Goal: Transaction & Acquisition: Purchase product/service

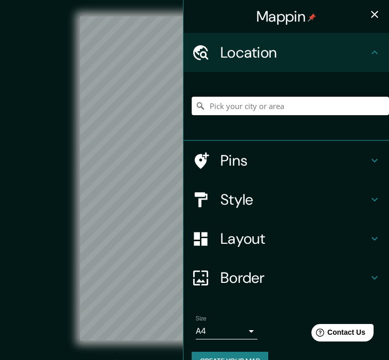
click at [219, 107] on input "Pick your city or area" at bounding box center [290, 106] width 197 height 18
click at [259, 102] on input "Pick your city or area" at bounding box center [290, 106] width 197 height 18
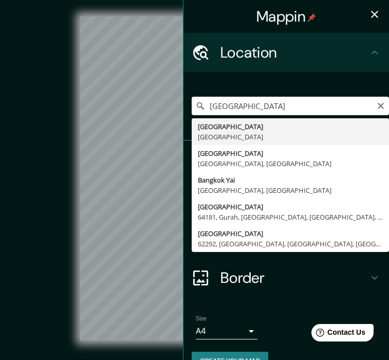
drag, startPoint x: 259, startPoint y: 102, endPoint x: 257, endPoint y: 130, distance: 27.8
type input "[GEOGRAPHIC_DATA], [GEOGRAPHIC_DATA]"
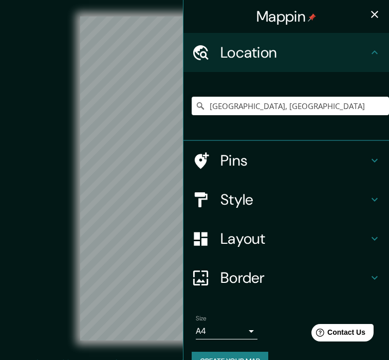
click at [374, 17] on icon "button" at bounding box center [374, 14] width 12 height 12
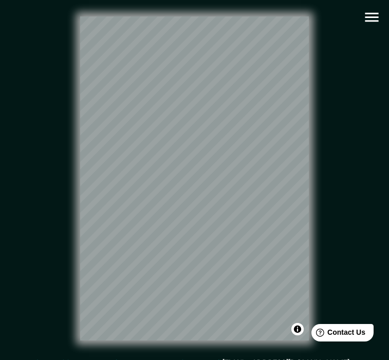
click at [374, 13] on icon "button" at bounding box center [371, 17] width 13 height 9
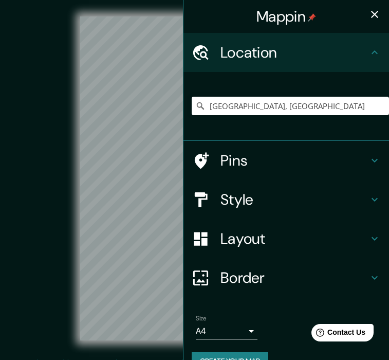
click at [259, 197] on h4 "Style" at bounding box center [294, 199] width 148 height 18
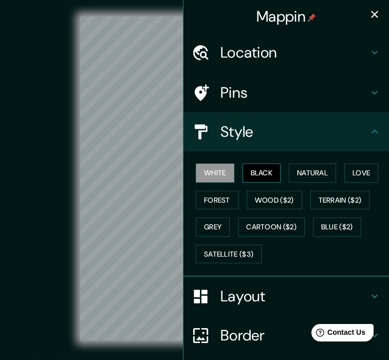
click at [266, 170] on button "Black" at bounding box center [262, 172] width 39 height 19
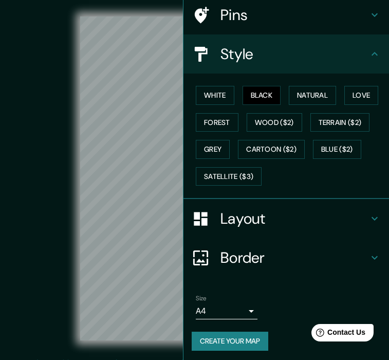
scroll to position [77, 0]
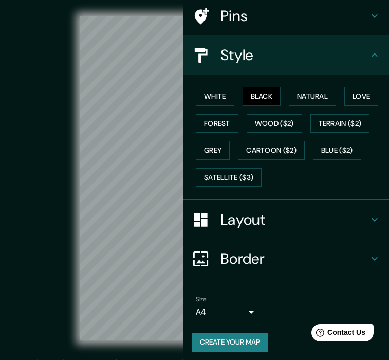
click at [222, 339] on button "Create your map" at bounding box center [230, 341] width 77 height 19
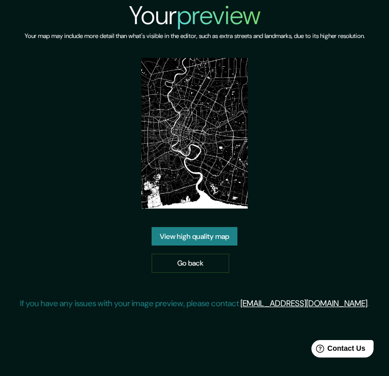
click at [204, 239] on link "View high quality map" at bounding box center [195, 236] width 86 height 19
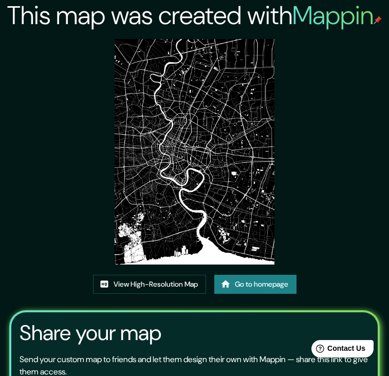
click at [233, 285] on link "Go to homepage" at bounding box center [255, 284] width 82 height 19
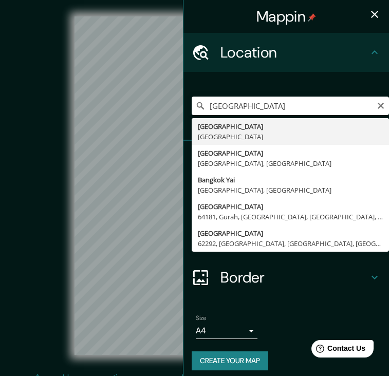
type input "[GEOGRAPHIC_DATA], [GEOGRAPHIC_DATA]"
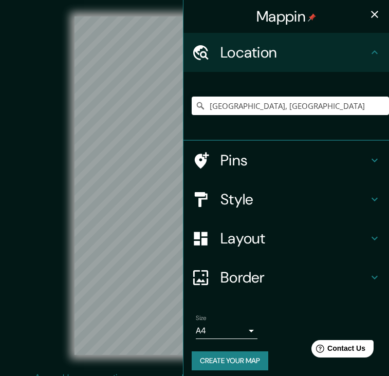
click at [373, 10] on icon "button" at bounding box center [374, 14] width 12 height 12
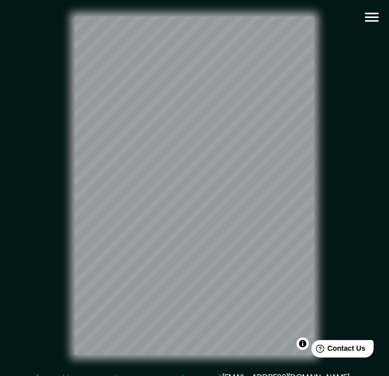
click at [374, 26] on button "button" at bounding box center [372, 17] width 26 height 26
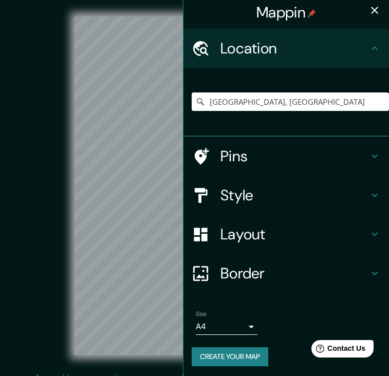
scroll to position [4, 0]
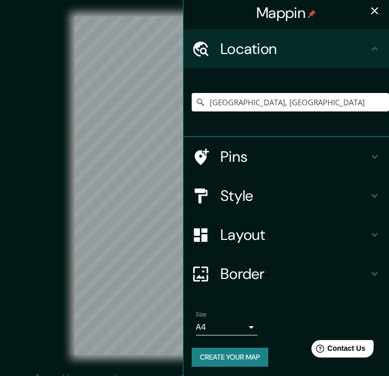
click at [272, 194] on h4 "Style" at bounding box center [294, 196] width 148 height 18
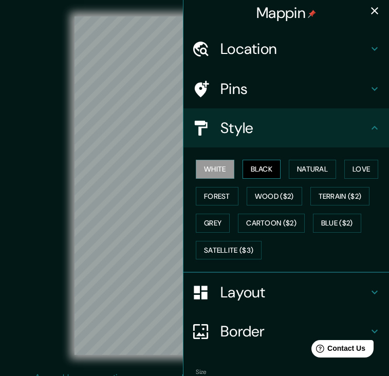
click at [271, 164] on button "Black" at bounding box center [262, 169] width 39 height 19
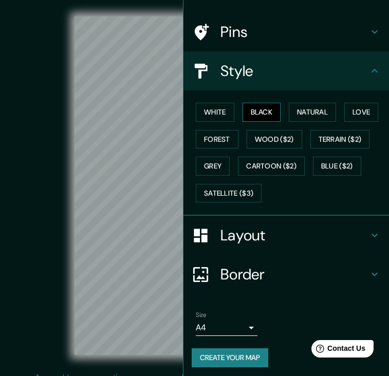
scroll to position [60, 0]
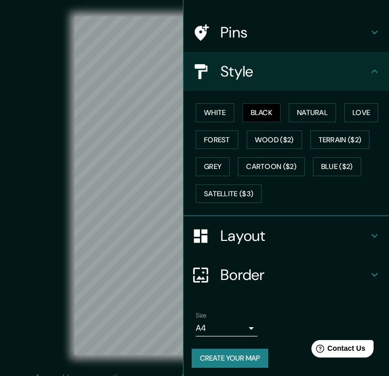
click at [234, 350] on button "Create your map" at bounding box center [230, 358] width 77 height 19
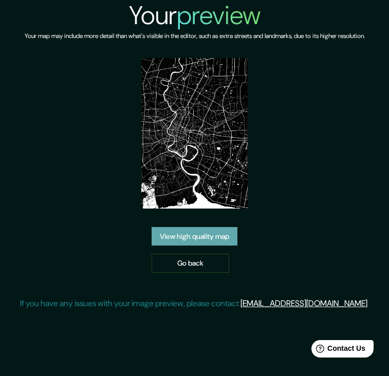
click at [229, 233] on link "View high quality map" at bounding box center [195, 236] width 86 height 19
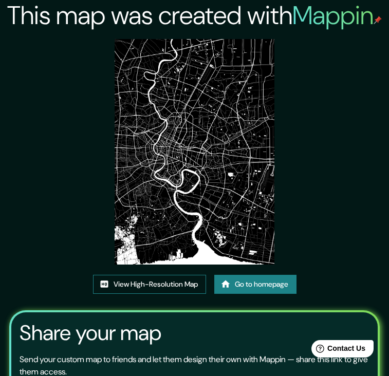
click at [139, 280] on link "View High-Resolution Map" at bounding box center [149, 284] width 113 height 19
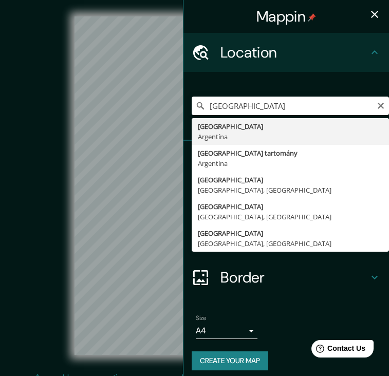
drag, startPoint x: 214, startPoint y: 123, endPoint x: 208, endPoint y: 132, distance: 10.4
type input "Buenos Aires, Argentína"
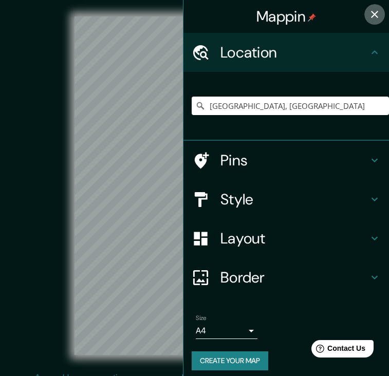
click at [378, 15] on icon "button" at bounding box center [374, 14] width 12 height 12
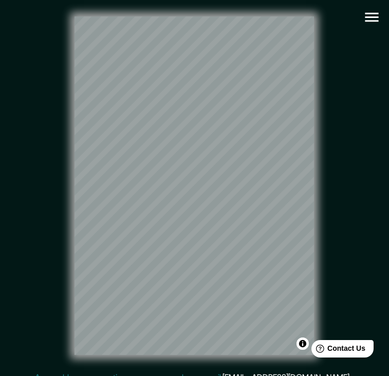
click at [369, 18] on icon "button" at bounding box center [372, 17] width 18 height 18
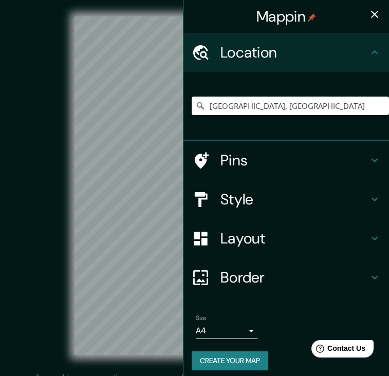
click at [282, 192] on h4 "Style" at bounding box center [294, 199] width 148 height 18
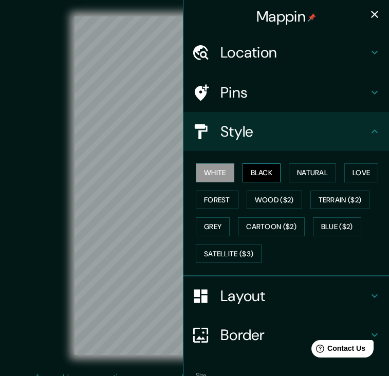
click at [261, 165] on button "Black" at bounding box center [262, 172] width 39 height 19
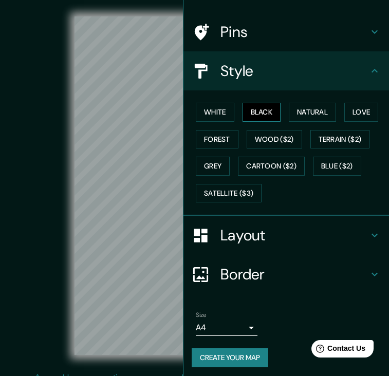
scroll to position [60, 0]
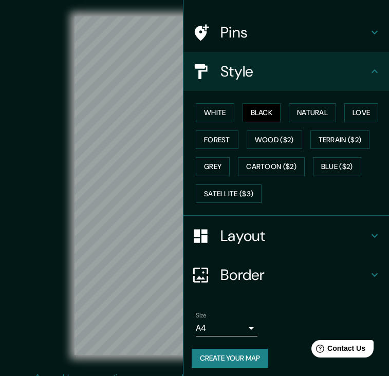
click at [206, 351] on button "Create your map" at bounding box center [230, 358] width 77 height 19
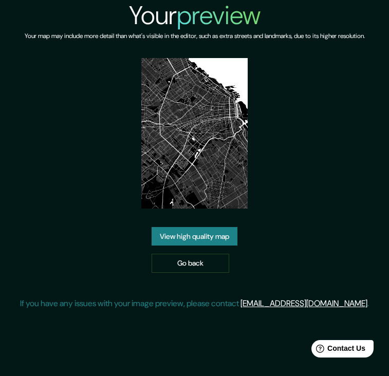
click at [233, 238] on link "View high quality map" at bounding box center [195, 236] width 86 height 19
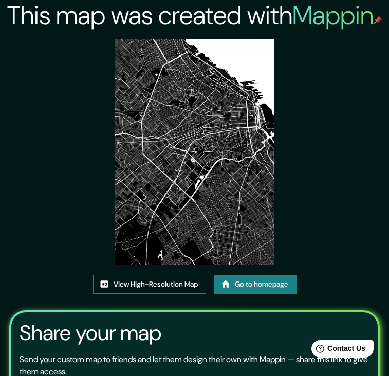
click at [102, 281] on icon at bounding box center [104, 284] width 8 height 7
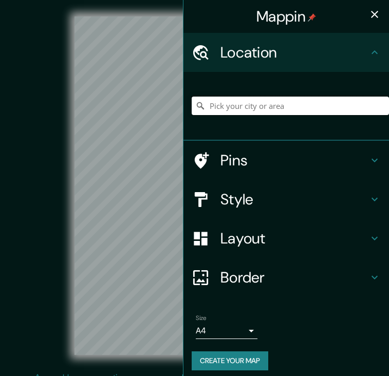
click at [271, 109] on input "Pick your city or area" at bounding box center [290, 106] width 197 height 18
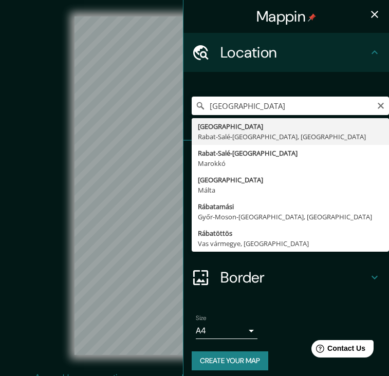
type input "Rabat, Rabat-Salé-Kénitra, Marokkó"
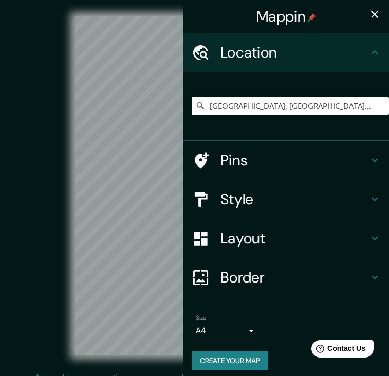
click at [375, 7] on button "button" at bounding box center [374, 14] width 21 height 21
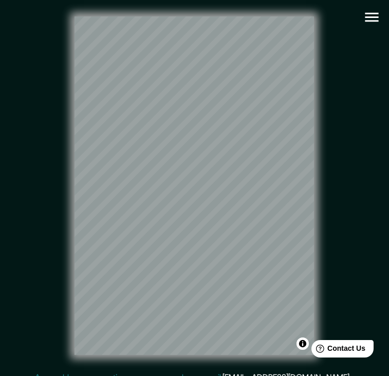
click at [368, 18] on icon "button" at bounding box center [372, 17] width 18 height 18
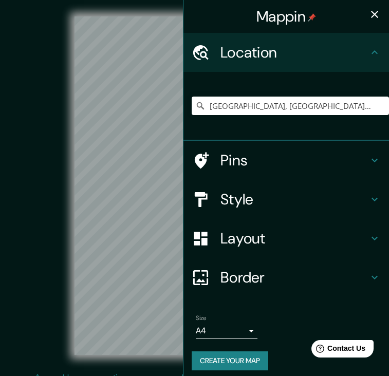
click at [297, 198] on h4 "Style" at bounding box center [294, 199] width 148 height 18
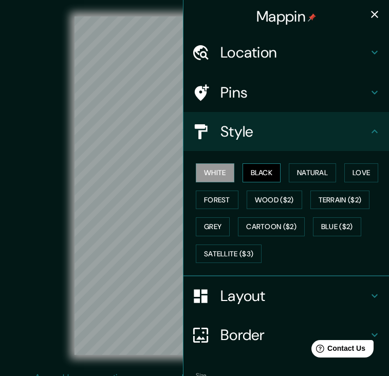
click at [267, 168] on button "Black" at bounding box center [262, 172] width 39 height 19
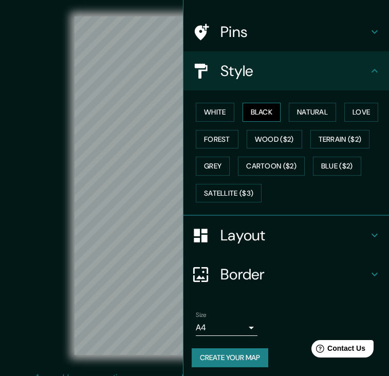
scroll to position [60, 0]
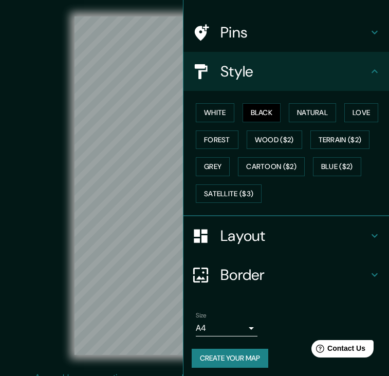
click at [223, 354] on button "Create your map" at bounding box center [230, 358] width 77 height 19
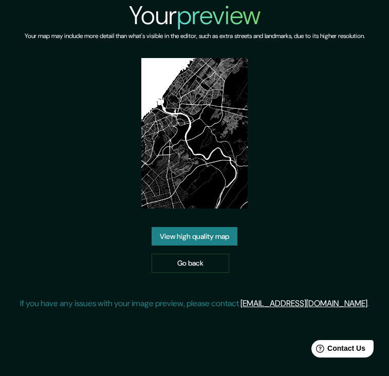
click at [203, 227] on link "View high quality map" at bounding box center [195, 236] width 86 height 19
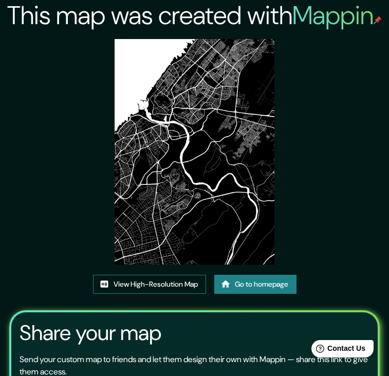
click at [177, 68] on img at bounding box center [195, 152] width 160 height 226
click at [117, 280] on link "View High-Resolution Map" at bounding box center [149, 284] width 113 height 19
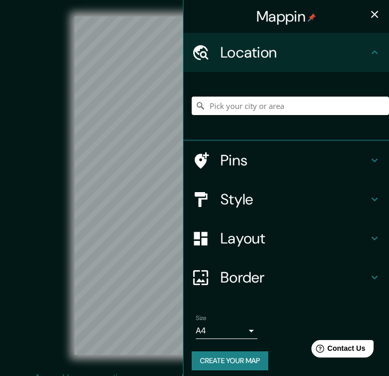
click at [228, 103] on input "Pick your city or area" at bounding box center [290, 106] width 197 height 18
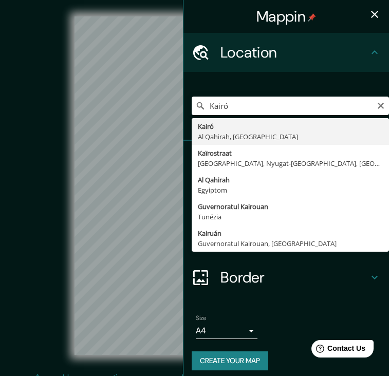
type input "Kairó, Al Qahirah, Egyiptom"
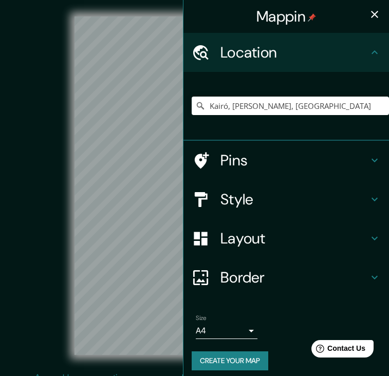
click at [376, 15] on icon "button" at bounding box center [374, 14] width 7 height 7
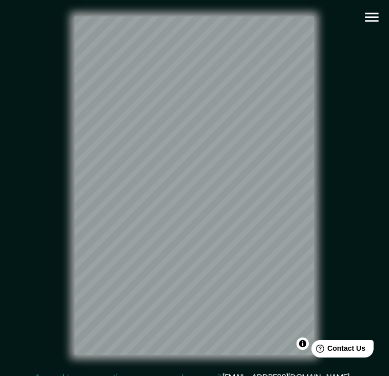
click at [377, 20] on icon "button" at bounding box center [372, 17] width 18 height 18
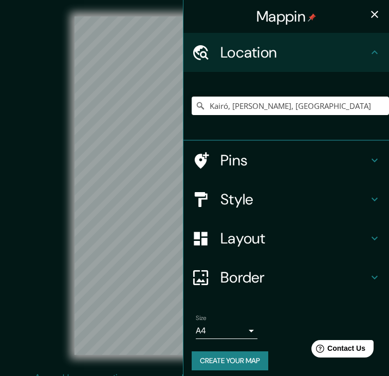
click at [276, 198] on h4 "Style" at bounding box center [294, 199] width 148 height 18
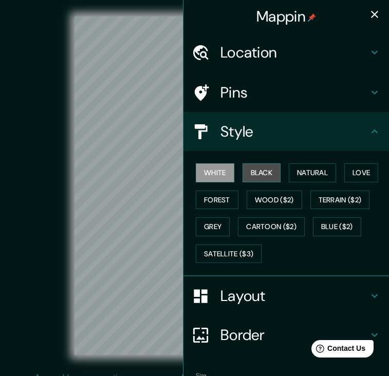
click at [275, 177] on button "Black" at bounding box center [262, 172] width 39 height 19
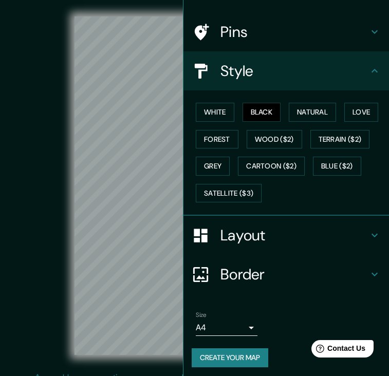
scroll to position [60, 0]
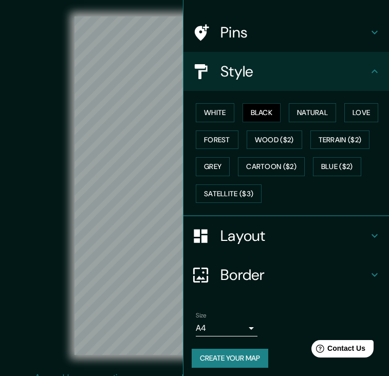
click at [219, 355] on button "Create your map" at bounding box center [230, 358] width 77 height 19
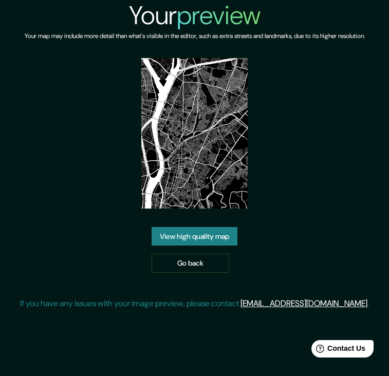
click at [193, 229] on link "View high quality map" at bounding box center [195, 236] width 86 height 19
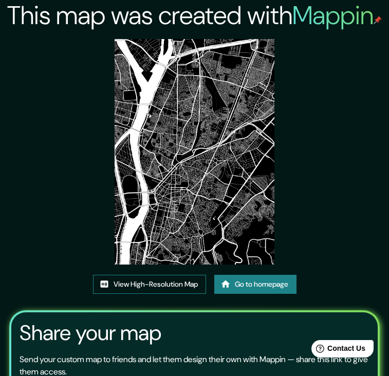
click at [151, 286] on link "View High-Resolution Map" at bounding box center [149, 284] width 113 height 19
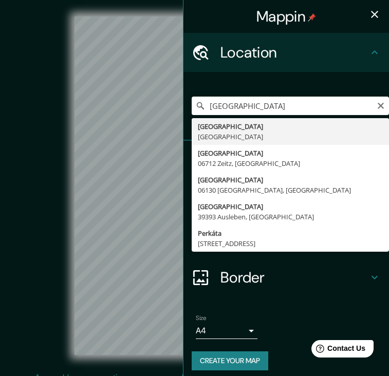
type input "Peking, Kína"
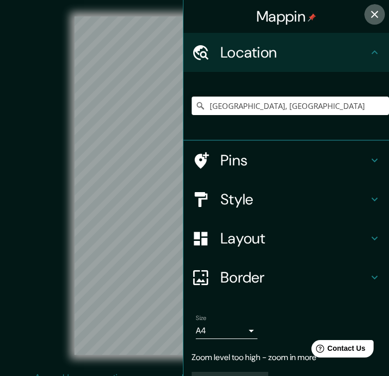
click at [376, 12] on icon "button" at bounding box center [374, 14] width 12 height 12
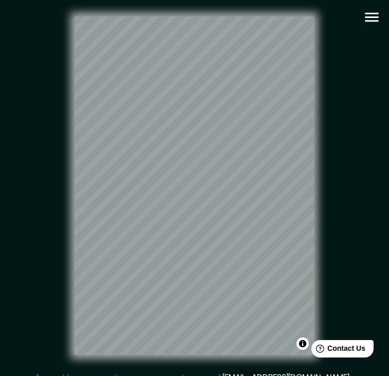
click at [248, 0] on html "Mappin Location Peking, Kína Pins Style Layout Border Choose a border. Hint : y…" at bounding box center [194, 188] width 389 height 376
click at [373, 24] on icon "button" at bounding box center [372, 17] width 18 height 18
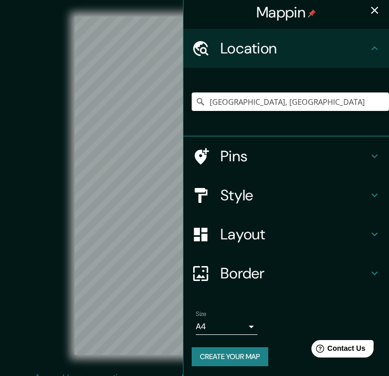
scroll to position [4, 0]
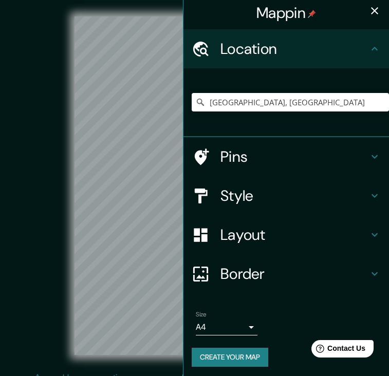
click at [257, 191] on h4 "Style" at bounding box center [294, 196] width 148 height 18
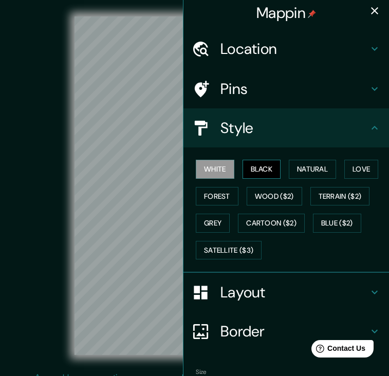
click at [264, 172] on button "Black" at bounding box center [262, 169] width 39 height 19
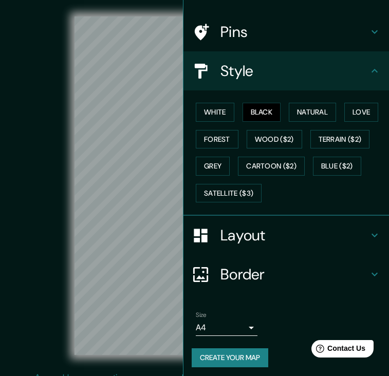
scroll to position [60, 0]
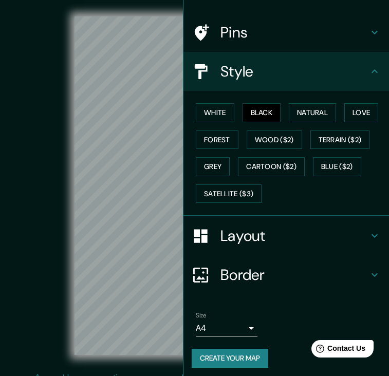
click at [220, 353] on button "Create your map" at bounding box center [230, 358] width 77 height 19
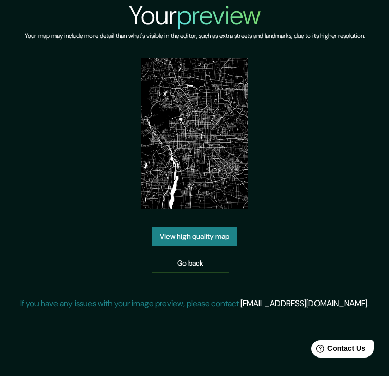
click at [217, 232] on link "View high quality map" at bounding box center [195, 236] width 86 height 19
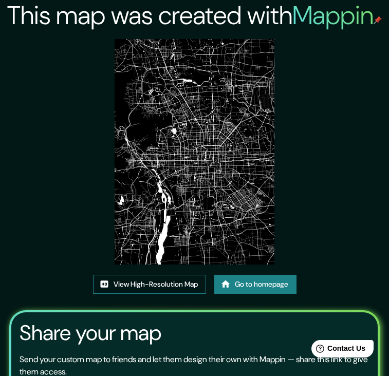
click at [163, 283] on link "View High-Resolution Map" at bounding box center [149, 284] width 113 height 19
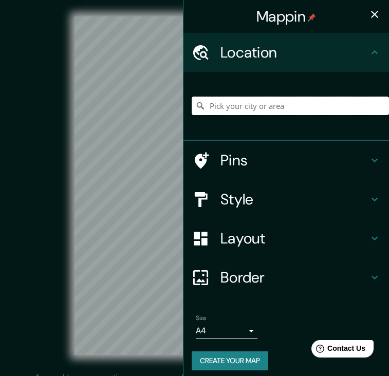
click at [233, 111] on input "Pick your city or area" at bounding box center [290, 106] width 197 height 18
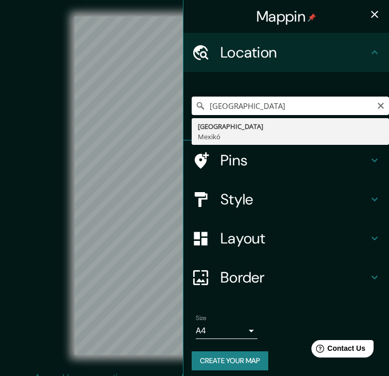
drag, startPoint x: 234, startPoint y: 123, endPoint x: 214, endPoint y: 127, distance: 21.0
type input "Mexikóváros, Mexikó"
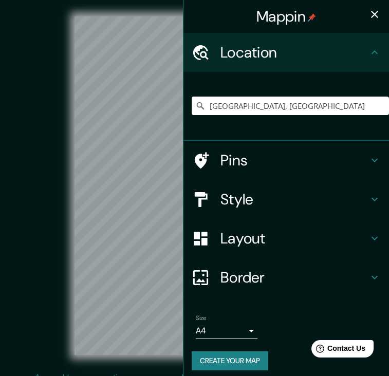
click at [378, 17] on icon "button" at bounding box center [374, 14] width 7 height 7
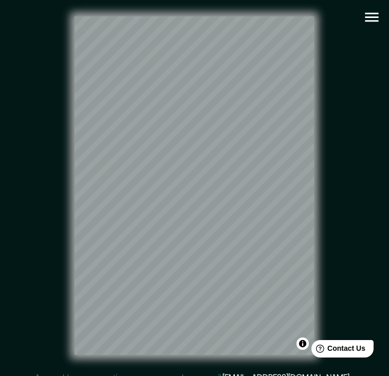
click at [373, 19] on icon "button" at bounding box center [372, 17] width 18 height 18
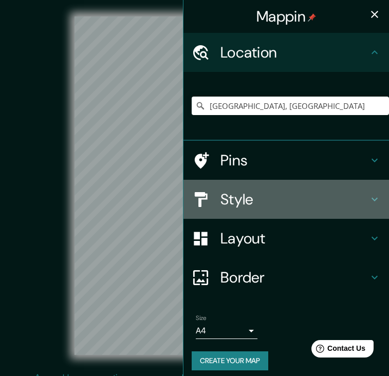
click at [252, 196] on h4 "Style" at bounding box center [294, 199] width 148 height 18
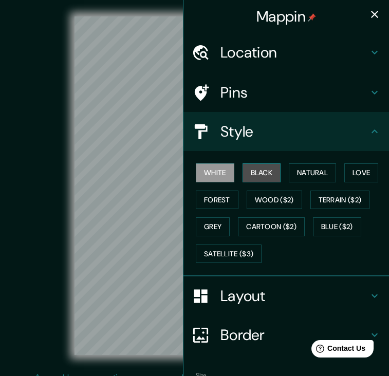
click at [258, 163] on button "Black" at bounding box center [262, 172] width 39 height 19
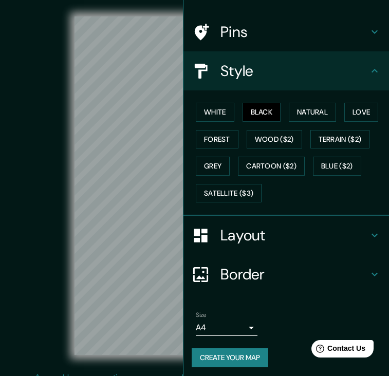
scroll to position [60, 0]
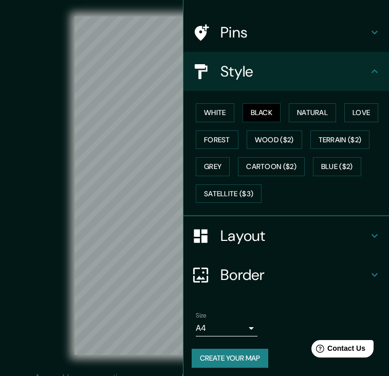
click at [222, 360] on button "Create your map" at bounding box center [230, 358] width 77 height 19
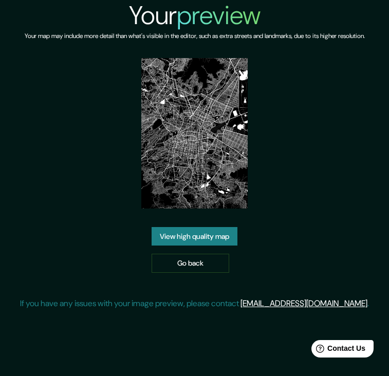
click at [206, 237] on link "View high quality map" at bounding box center [195, 236] width 86 height 19
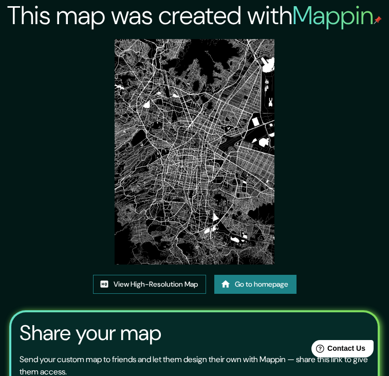
click at [110, 291] on link "View High-Resolution Map" at bounding box center [149, 284] width 113 height 19
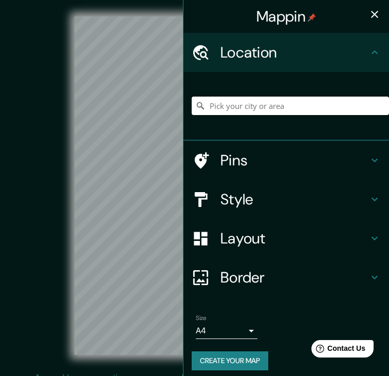
click at [227, 106] on input "Pick your city or area" at bounding box center [290, 106] width 197 height 18
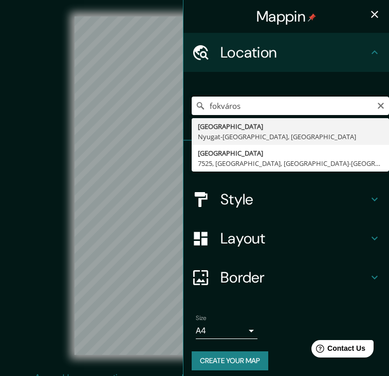
type input "[GEOGRAPHIC_DATA], [GEOGRAPHIC_DATA]-[GEOGRAPHIC_DATA], [GEOGRAPHIC_DATA]"
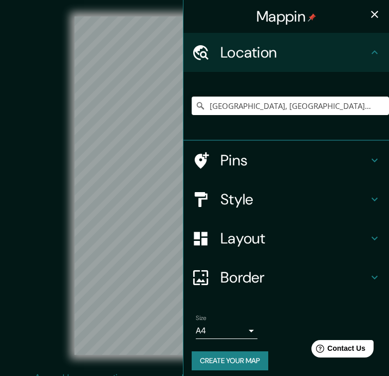
click at [235, 207] on h4 "Style" at bounding box center [294, 199] width 148 height 18
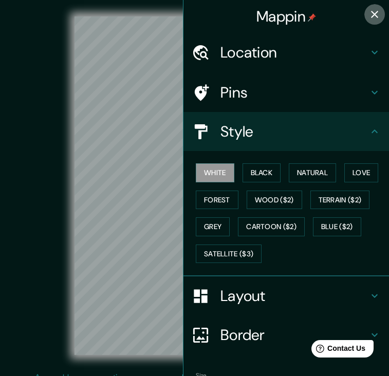
click at [378, 17] on icon "button" at bounding box center [374, 14] width 12 height 12
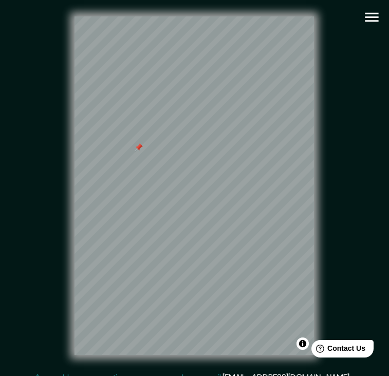
click at [140, 147] on div at bounding box center [139, 147] width 8 height 8
click at [370, 24] on icon "button" at bounding box center [372, 17] width 18 height 18
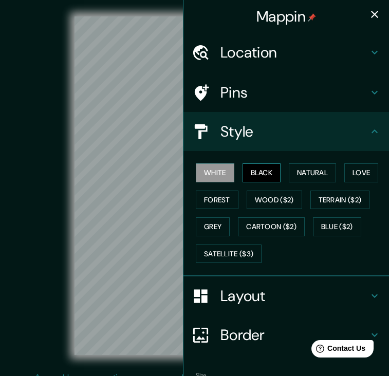
click at [264, 170] on button "Black" at bounding box center [262, 172] width 39 height 19
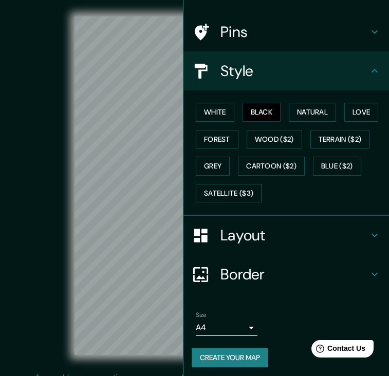
scroll to position [60, 0]
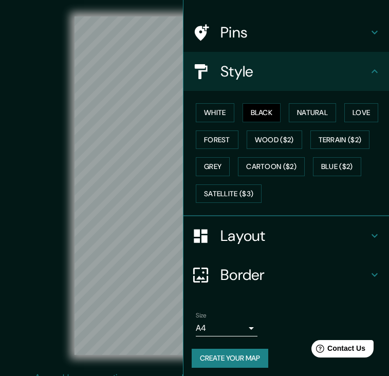
click at [215, 352] on button "Create your map" at bounding box center [230, 358] width 77 height 19
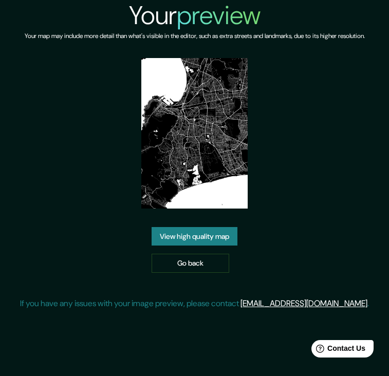
click at [216, 239] on link "View high quality map" at bounding box center [195, 236] width 86 height 19
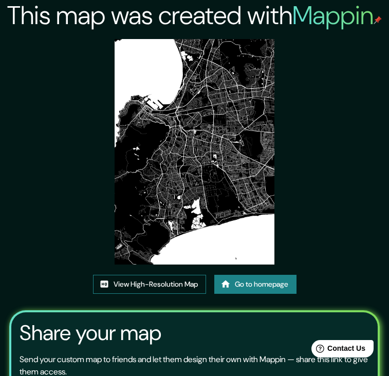
click at [182, 277] on link "View High-Resolution Map" at bounding box center [149, 284] width 113 height 19
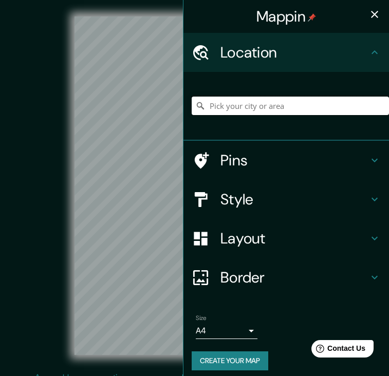
click at [229, 107] on input "Pick your city or area" at bounding box center [290, 106] width 197 height 18
click at [376, 10] on icon "button" at bounding box center [374, 14] width 12 height 12
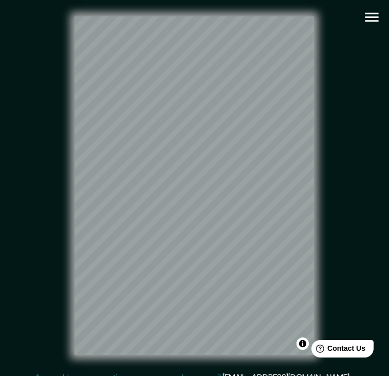
click at [367, 21] on icon "button" at bounding box center [371, 17] width 13 height 9
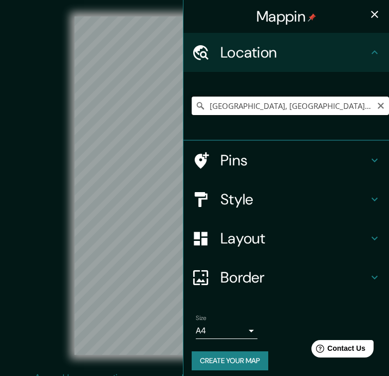
click at [366, 108] on input "Brazíliaváros, Szövetségi kerület, Brazília" at bounding box center [290, 106] width 197 height 18
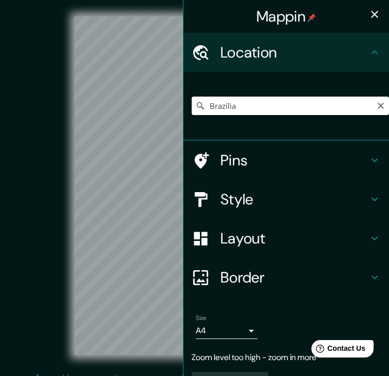
click at [250, 107] on input "Brazília" at bounding box center [290, 106] width 197 height 18
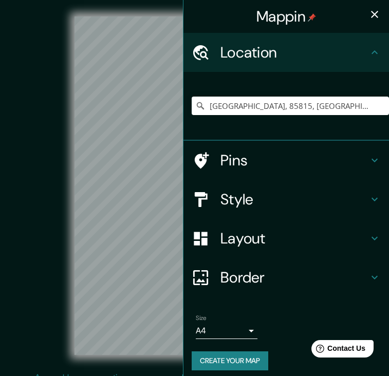
click at [372, 14] on icon "button" at bounding box center [374, 14] width 12 height 12
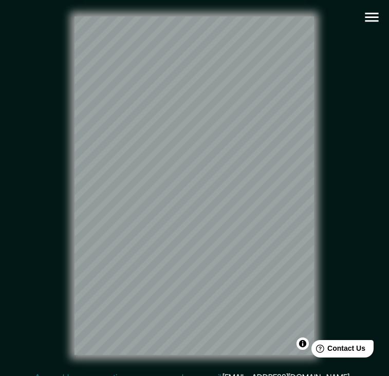
click at [369, 14] on icon "button" at bounding box center [372, 17] width 18 height 18
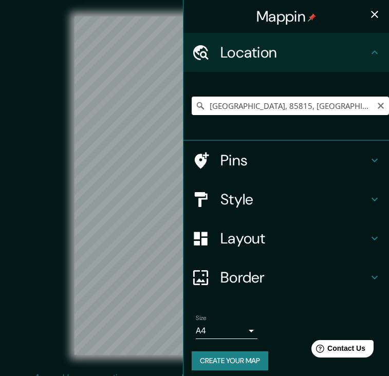
click at [358, 105] on input "Brasília, 85815, Cascavel, Paraná, Brazília" at bounding box center [290, 106] width 197 height 18
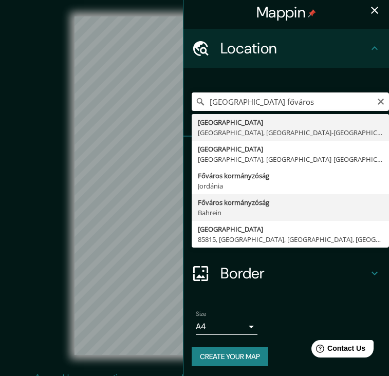
scroll to position [4, 0]
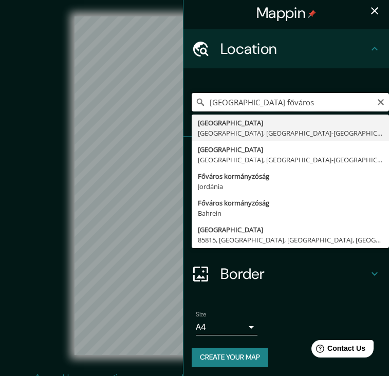
click at [294, 100] on input "brasília főváros" at bounding box center [290, 102] width 197 height 18
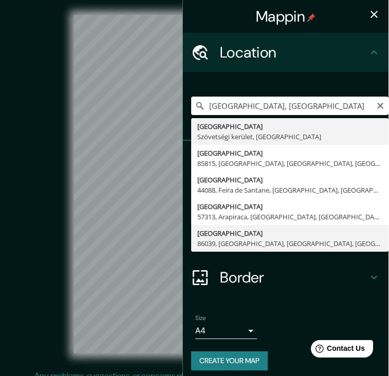
scroll to position [0, 0]
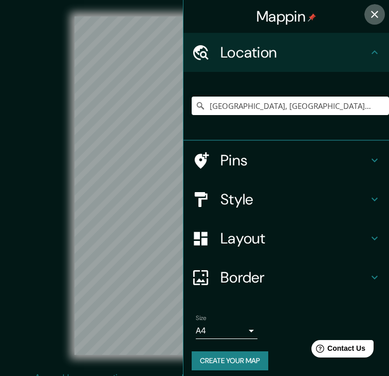
click at [376, 10] on icon "button" at bounding box center [374, 14] width 12 height 12
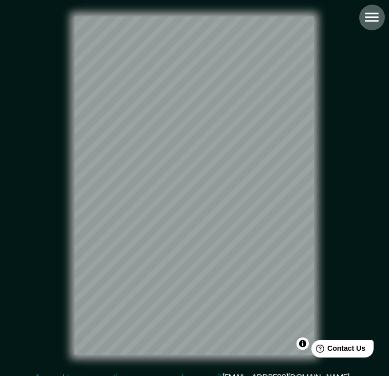
click at [368, 20] on icon "button" at bounding box center [372, 17] width 18 height 18
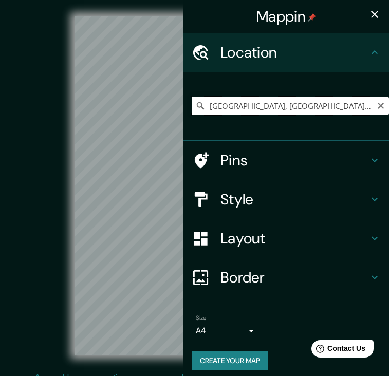
click at [242, 105] on input "Brazíliaváros, Szövetségi kerület, Brazília" at bounding box center [290, 106] width 197 height 18
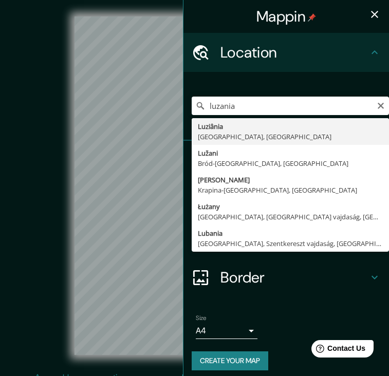
type input "Luziânia, Goiás, Brazília"
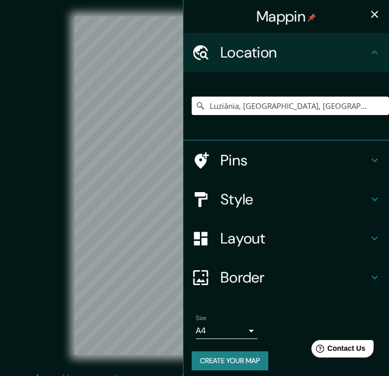
click at [376, 9] on icon "button" at bounding box center [374, 14] width 12 height 12
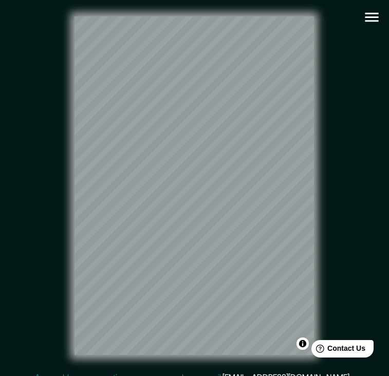
click at [378, 18] on icon "button" at bounding box center [372, 17] width 18 height 18
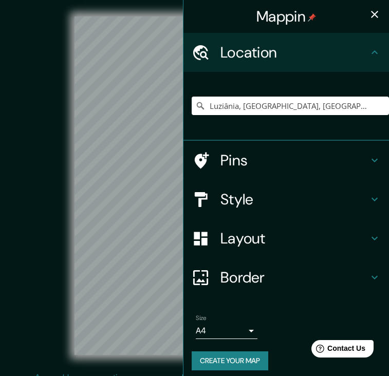
click at [279, 212] on div "Style" at bounding box center [286, 199] width 206 height 39
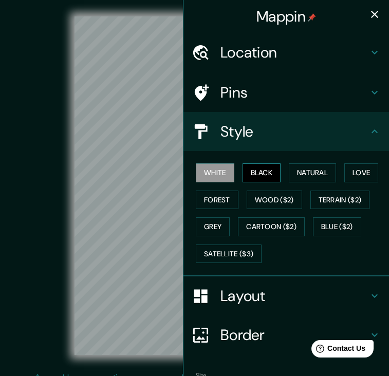
click at [274, 169] on button "Black" at bounding box center [262, 172] width 39 height 19
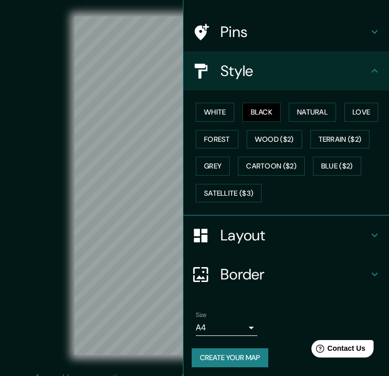
scroll to position [60, 0]
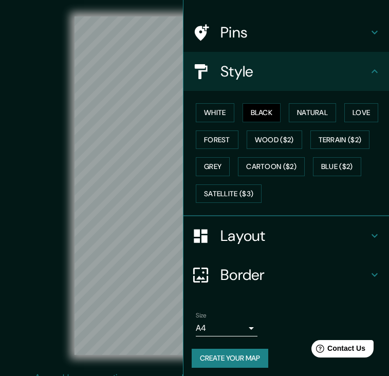
click at [210, 352] on button "Create your map" at bounding box center [230, 358] width 77 height 19
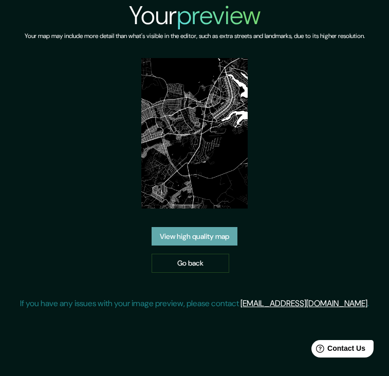
click at [229, 239] on link "View high quality map" at bounding box center [195, 236] width 86 height 19
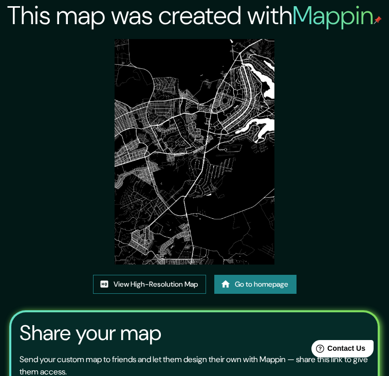
click at [138, 282] on link "View High-Resolution Map" at bounding box center [149, 284] width 113 height 19
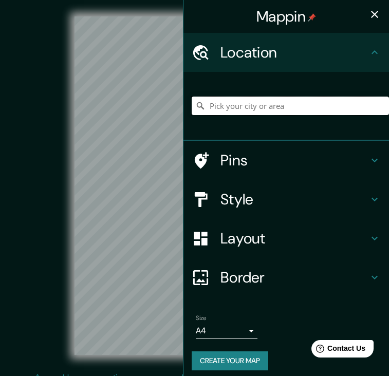
click at [239, 103] on input "Pick your city or area" at bounding box center [290, 106] width 197 height 18
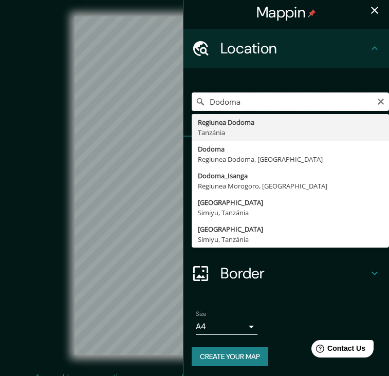
scroll to position [4, 0]
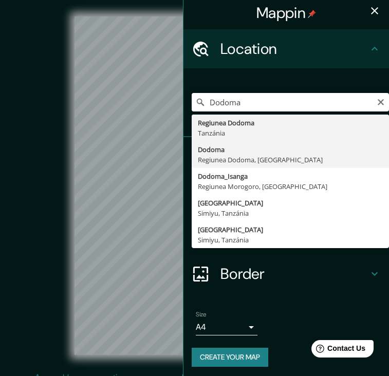
type input "Dodoma, Regiunea Dodoma, Tanzánia"
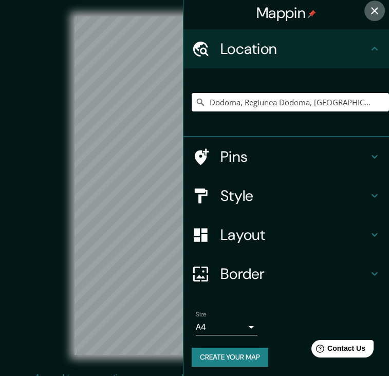
click at [375, 6] on icon "button" at bounding box center [374, 11] width 12 height 12
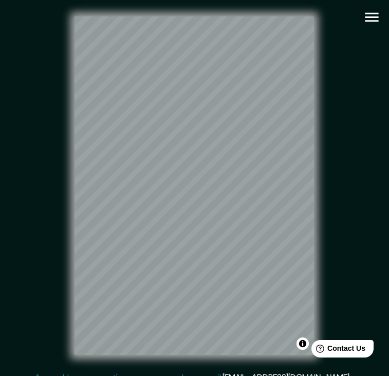
click at [377, 16] on icon "button" at bounding box center [372, 17] width 18 height 18
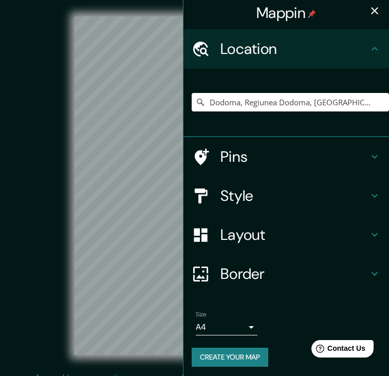
click at [253, 195] on h4 "Style" at bounding box center [294, 196] width 148 height 18
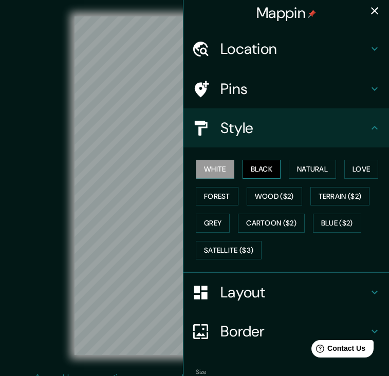
click at [262, 162] on button "Black" at bounding box center [262, 169] width 39 height 19
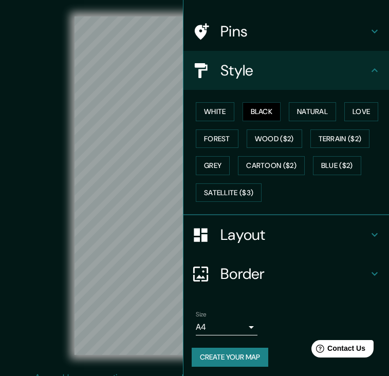
scroll to position [60, 0]
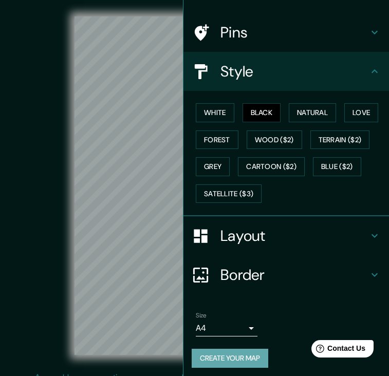
click at [221, 354] on button "Create your map" at bounding box center [230, 358] width 77 height 19
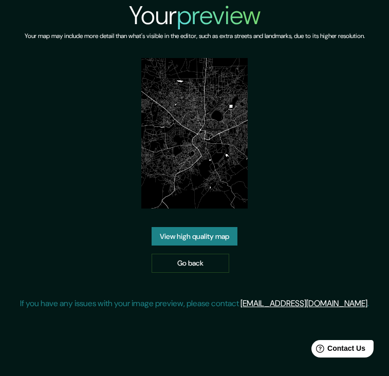
click at [204, 239] on link "View high quality map" at bounding box center [195, 236] width 86 height 19
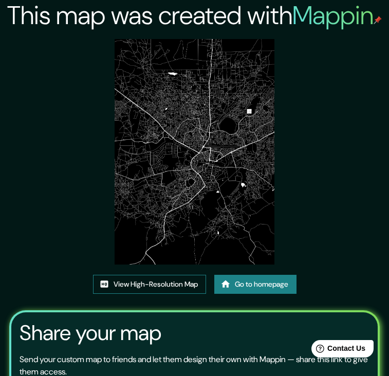
click at [164, 280] on link "View High-Resolution Map" at bounding box center [149, 284] width 113 height 19
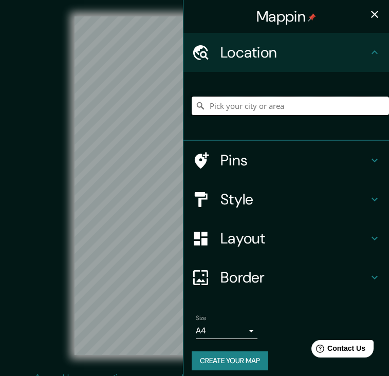
click at [250, 106] on input "Pick your city or area" at bounding box center [290, 106] width 197 height 18
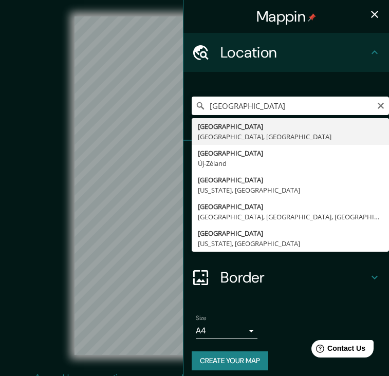
type input "[GEOGRAPHIC_DATA], [GEOGRAPHIC_DATA], [GEOGRAPHIC_DATA]"
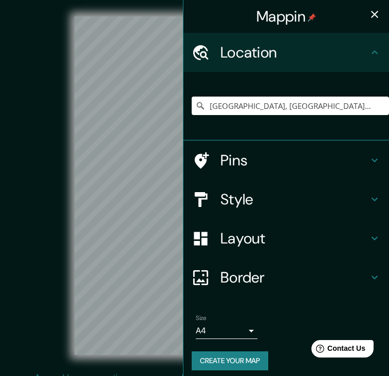
click at [378, 11] on icon "button" at bounding box center [374, 14] width 12 height 12
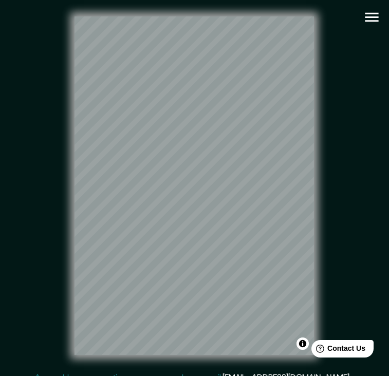
click at [367, 10] on icon "button" at bounding box center [372, 17] width 18 height 18
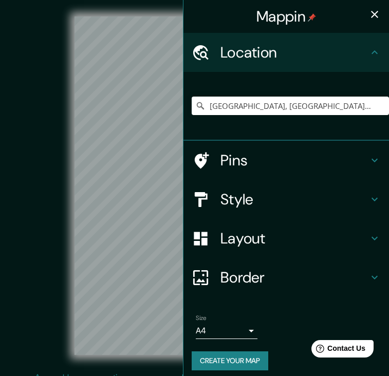
click at [261, 194] on h4 "Style" at bounding box center [294, 199] width 148 height 18
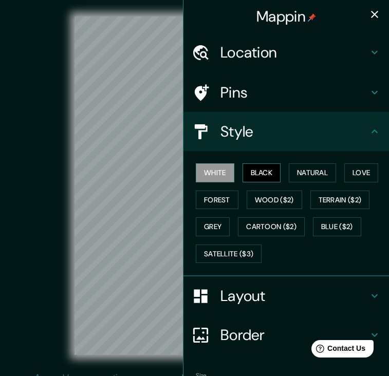
click at [261, 169] on button "Black" at bounding box center [262, 172] width 39 height 19
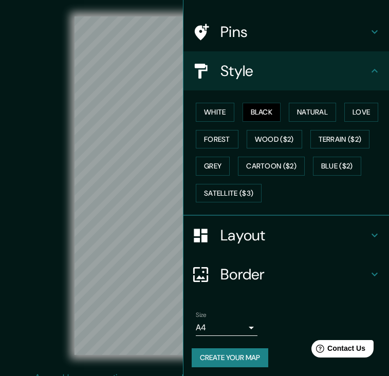
scroll to position [60, 0]
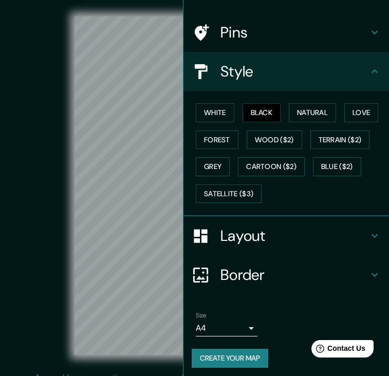
click at [227, 352] on button "Create your map" at bounding box center [230, 358] width 77 height 19
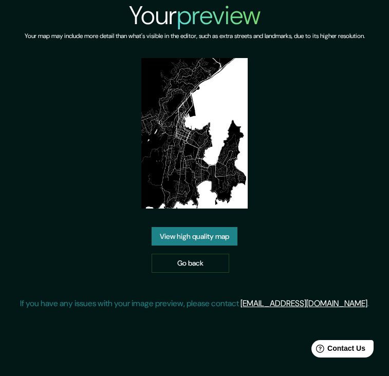
click at [217, 239] on link "View high quality map" at bounding box center [195, 236] width 86 height 19
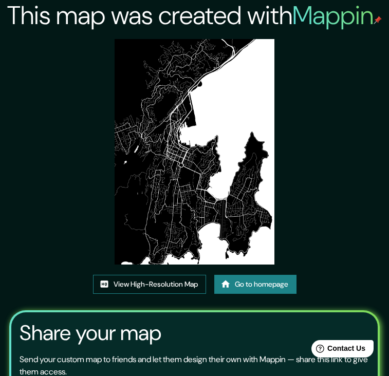
click at [153, 275] on link "View High-Resolution Map" at bounding box center [149, 284] width 113 height 19
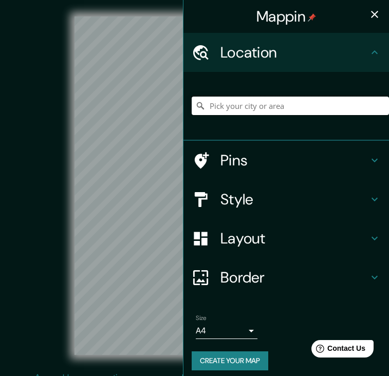
click at [236, 102] on input "Pick your city or area" at bounding box center [290, 106] width 197 height 18
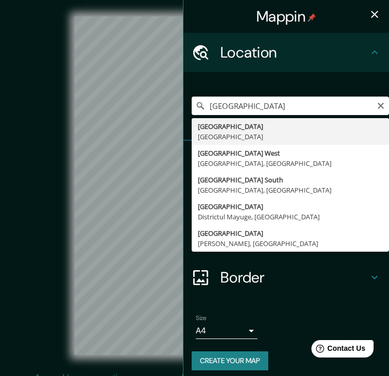
type input "[GEOGRAPHIC_DATA], [GEOGRAPHIC_DATA]"
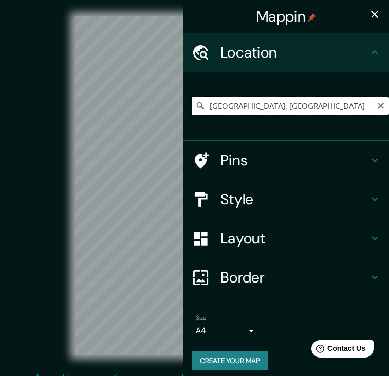
click at [299, 104] on input "[GEOGRAPHIC_DATA], [GEOGRAPHIC_DATA]" at bounding box center [290, 106] width 197 height 18
click at [380, 13] on icon "button" at bounding box center [374, 14] width 12 height 12
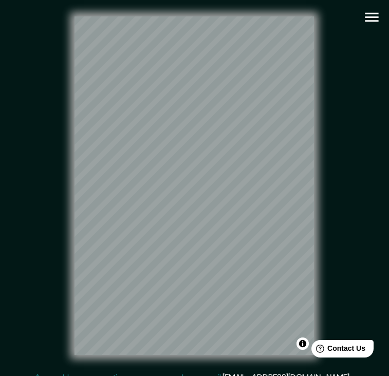
click at [373, 28] on button "button" at bounding box center [372, 17] width 26 height 26
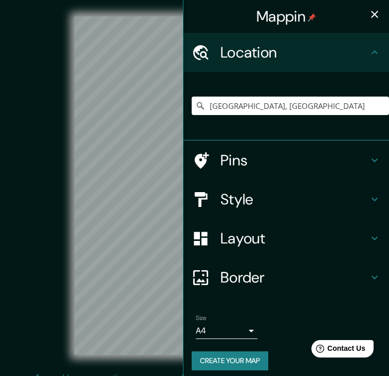
click at [298, 193] on h4 "Style" at bounding box center [294, 199] width 148 height 18
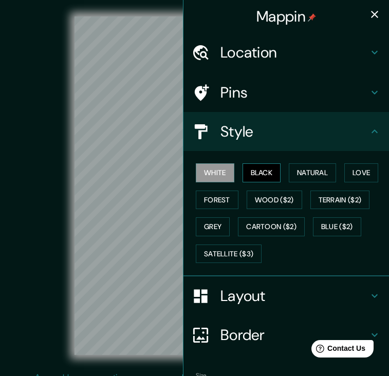
click at [266, 171] on button "Black" at bounding box center [262, 172] width 39 height 19
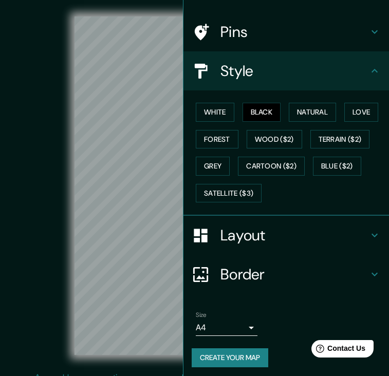
scroll to position [60, 0]
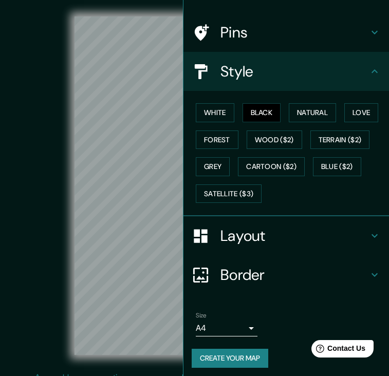
click at [227, 358] on button "Create your map" at bounding box center [230, 358] width 77 height 19
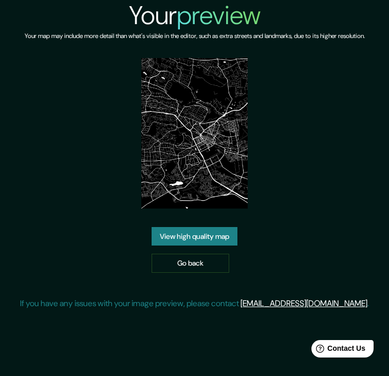
click at [170, 238] on link "View high quality map" at bounding box center [195, 236] width 86 height 19
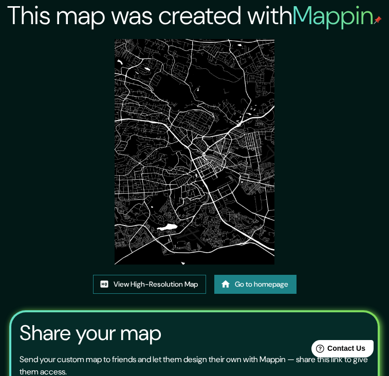
click at [170, 283] on link "View High-Resolution Map" at bounding box center [149, 284] width 113 height 19
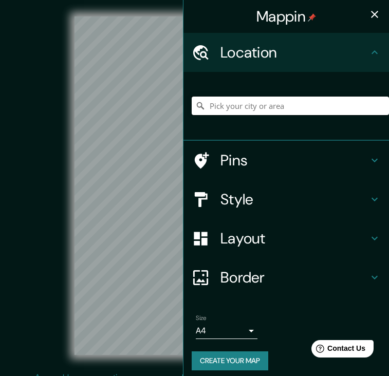
click at [228, 101] on input "Pick your city or area" at bounding box center [290, 106] width 197 height 18
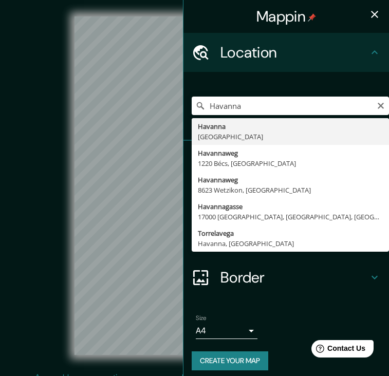
type input "Havanna, [GEOGRAPHIC_DATA]"
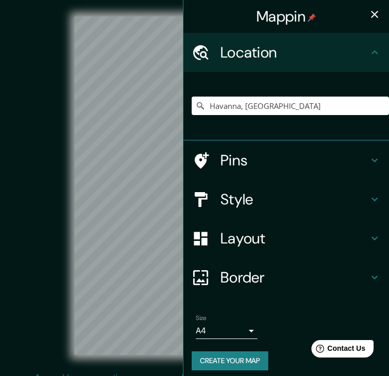
click at [380, 11] on icon "button" at bounding box center [374, 14] width 12 height 12
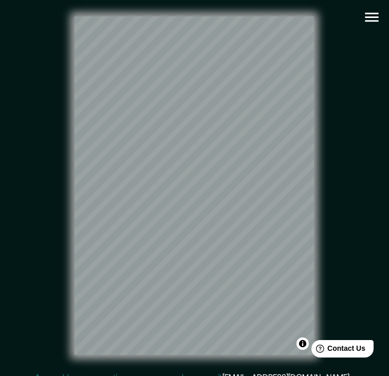
click at [365, 21] on icon "button" at bounding box center [372, 17] width 18 height 18
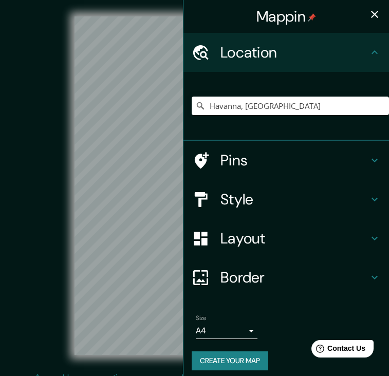
click at [247, 197] on h4 "Style" at bounding box center [294, 199] width 148 height 18
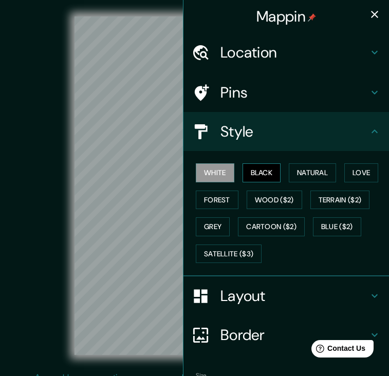
click at [258, 170] on button "Black" at bounding box center [262, 172] width 39 height 19
click at [372, 15] on icon "button" at bounding box center [374, 14] width 12 height 12
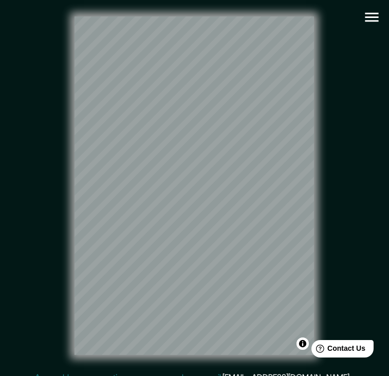
click at [371, 14] on icon "button" at bounding box center [372, 17] width 18 height 18
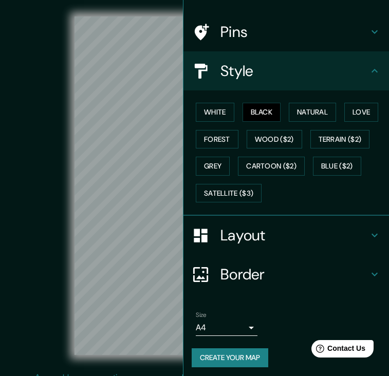
scroll to position [60, 0]
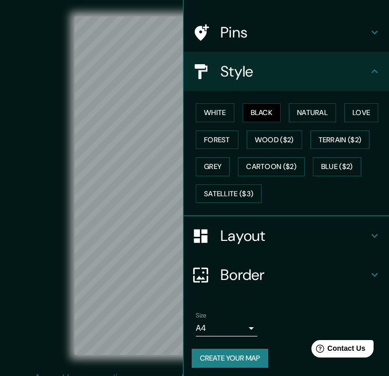
click at [231, 353] on button "Create your map" at bounding box center [230, 358] width 77 height 19
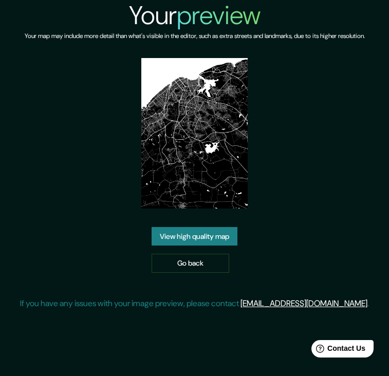
click at [209, 237] on link "View high quality map" at bounding box center [195, 236] width 86 height 19
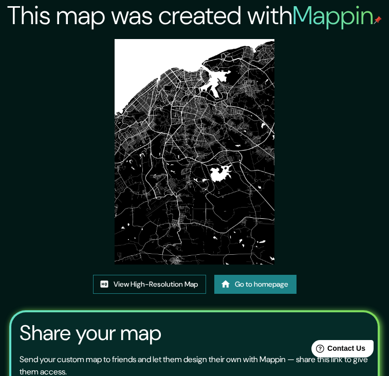
click at [159, 287] on link "View High-Resolution Map" at bounding box center [149, 284] width 113 height 19
